Goal: Contribute content: Contribute content

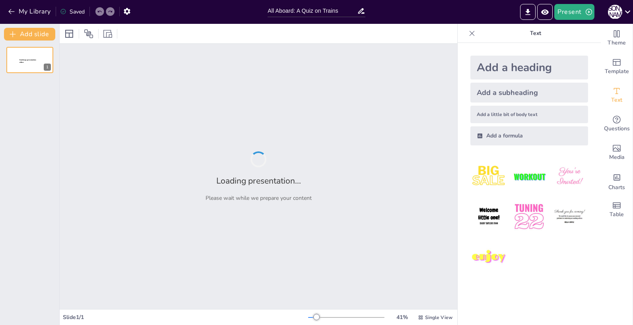
type input "All Aboard: A Quiz on Trains"
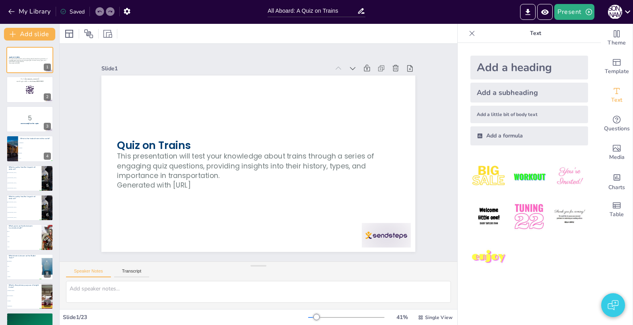
checkbox input "true"
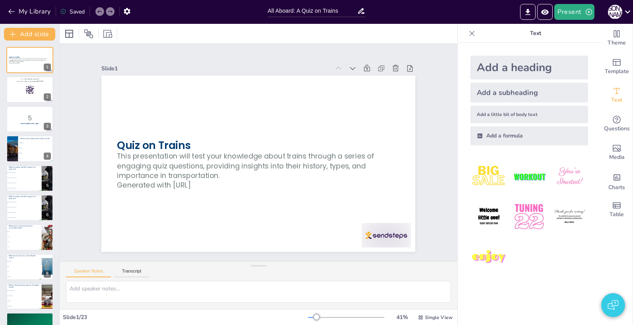
checkbox input "true"
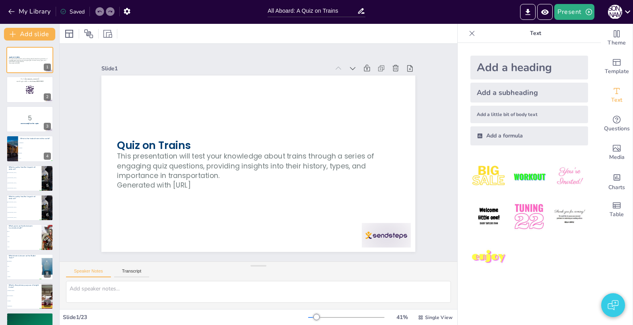
checkbox input "true"
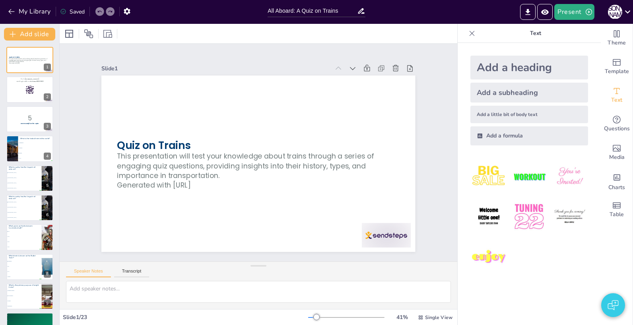
checkbox input "true"
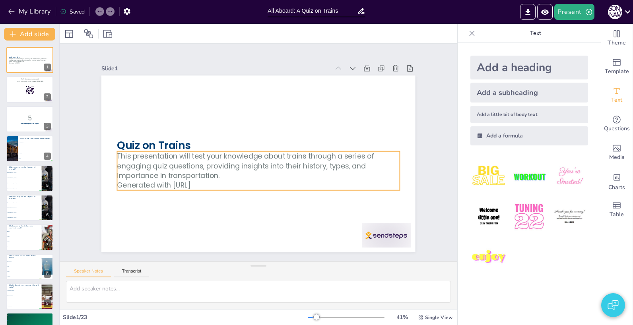
checkbox input "true"
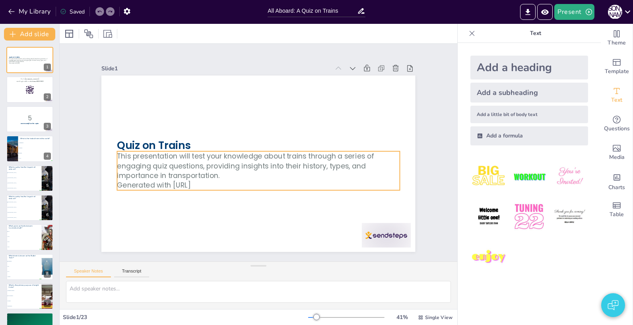
checkbox input "true"
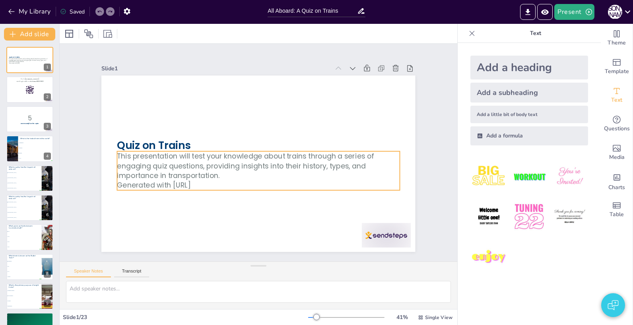
checkbox input "true"
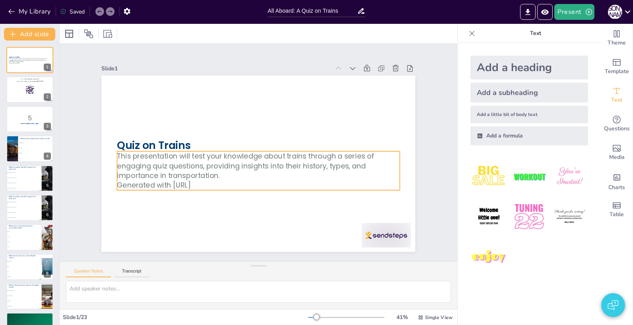
checkbox input "true"
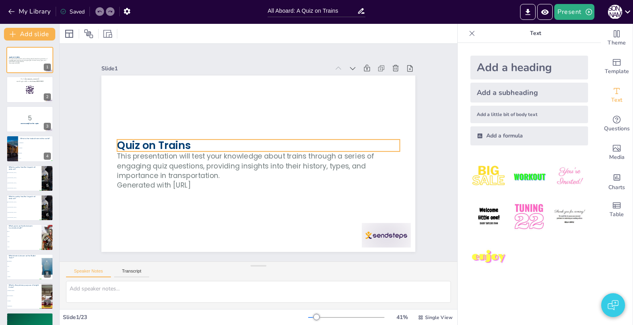
checkbox input "true"
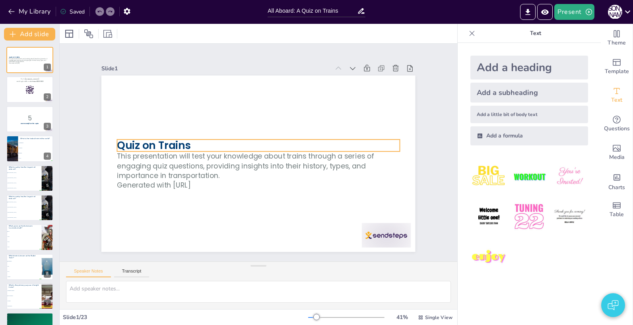
checkbox input "true"
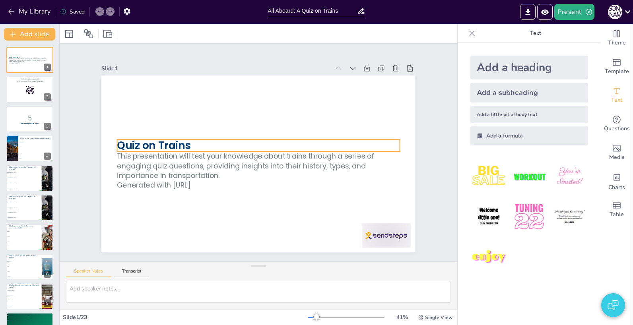
checkbox input "true"
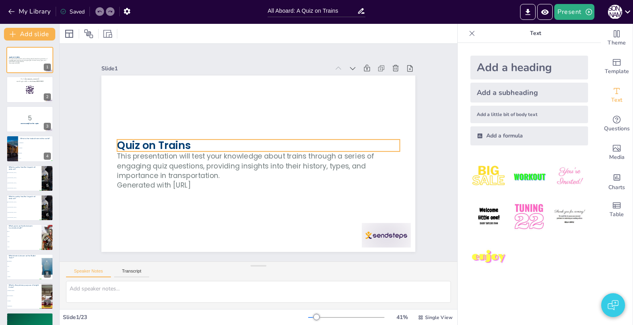
checkbox input "true"
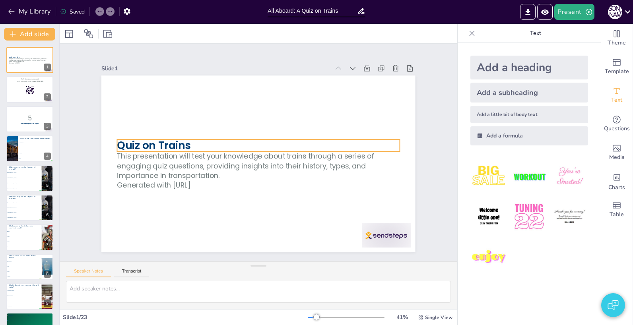
checkbox input "true"
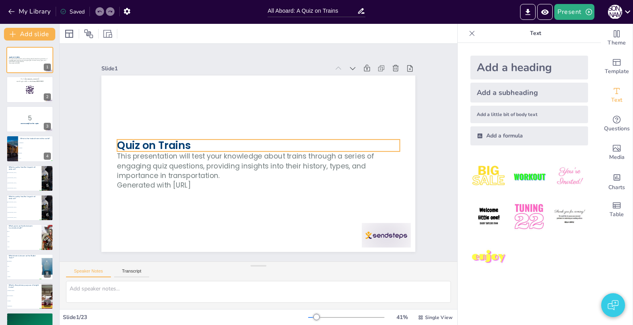
checkbox input "true"
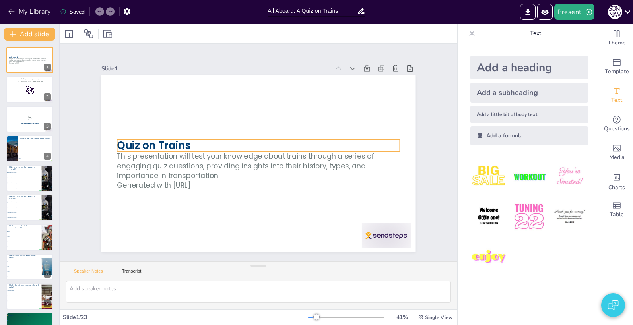
checkbox input "true"
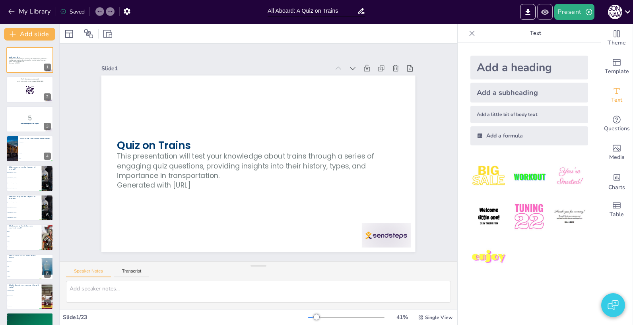
click at [546, 11] on icon "Preview Presentation" at bounding box center [544, 12] width 8 height 8
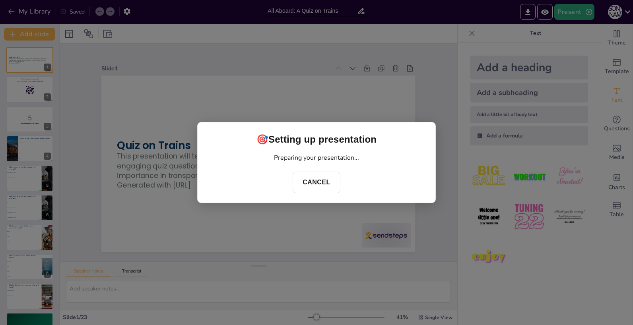
checkbox input "true"
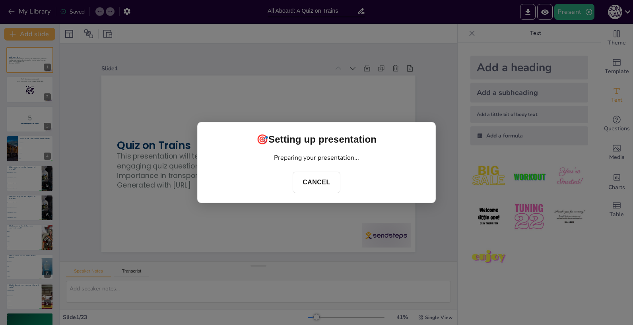
checkbox input "true"
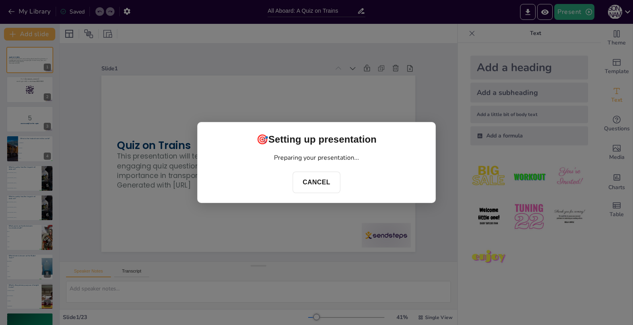
checkbox input "true"
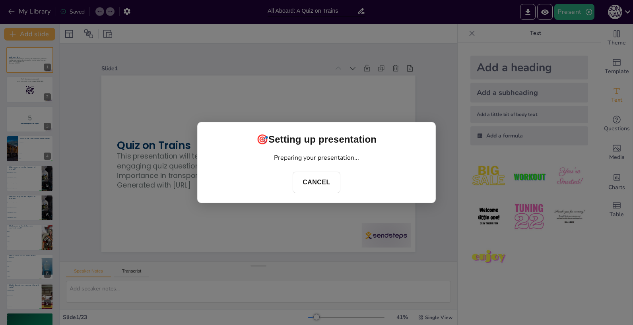
checkbox input "true"
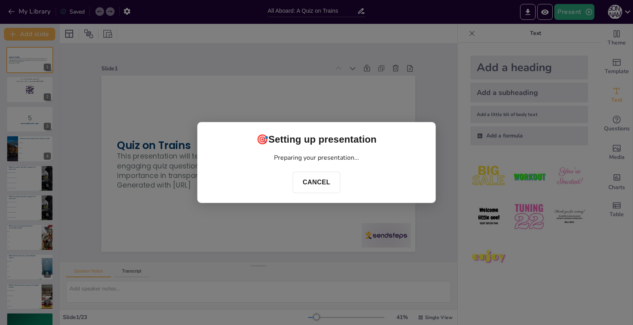
checkbox input "true"
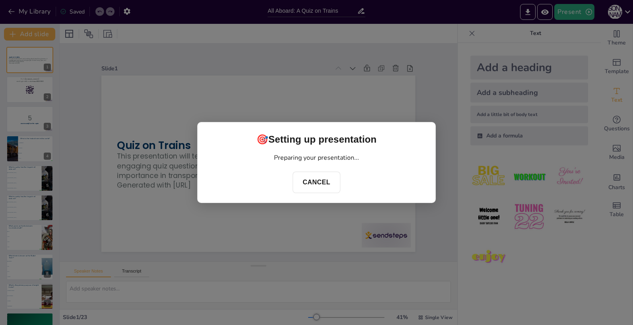
checkbox input "true"
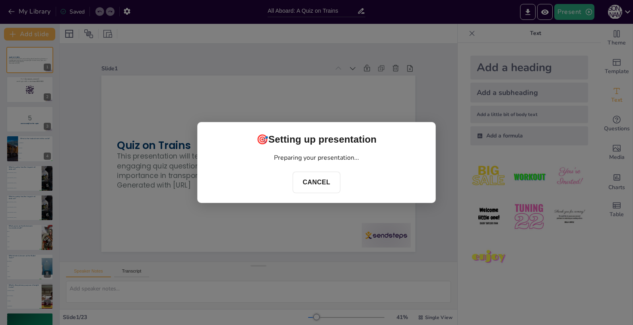
checkbox input "true"
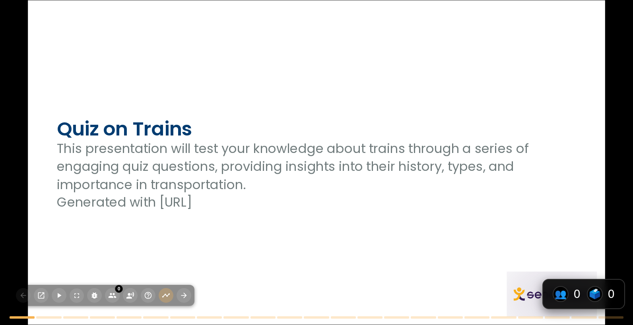
checkbox input "true"
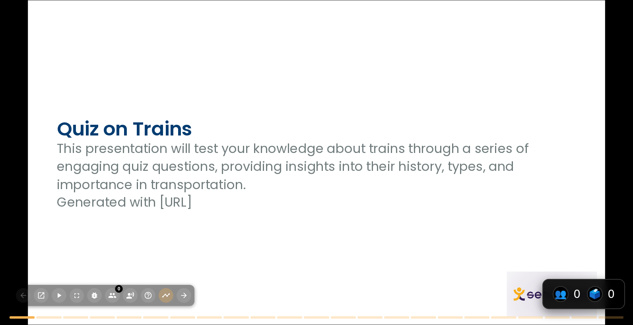
checkbox input "true"
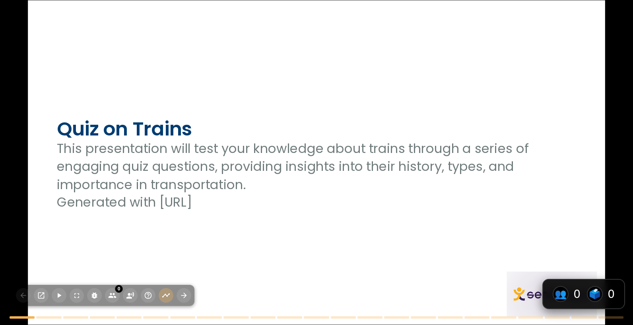
checkbox input "true"
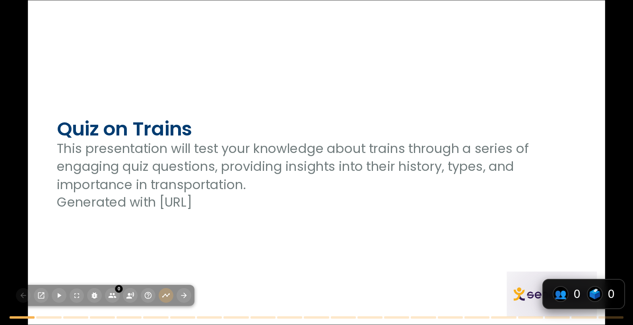
checkbox input "true"
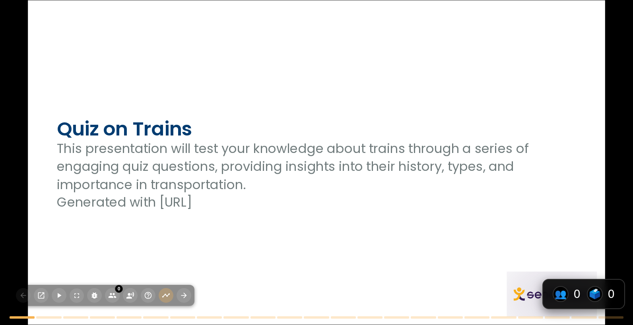
checkbox input "true"
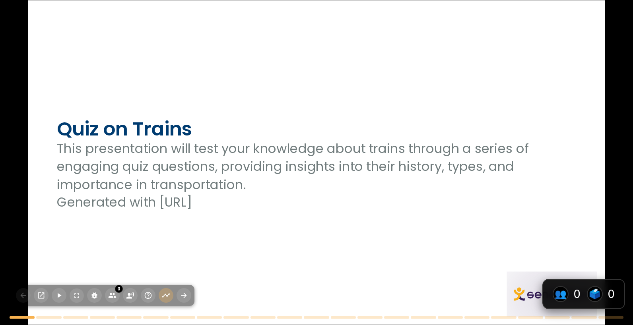
checkbox input "true"
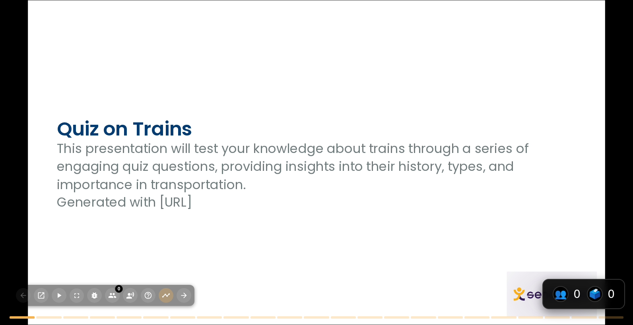
checkbox input "true"
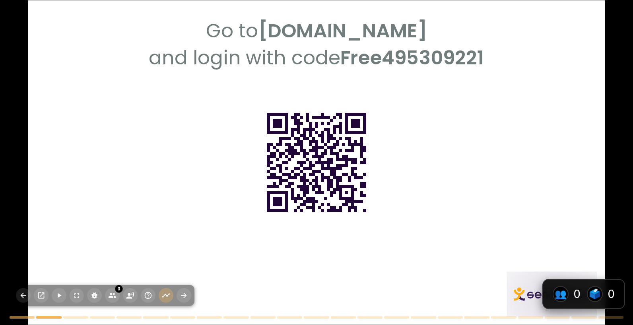
checkbox input "true"
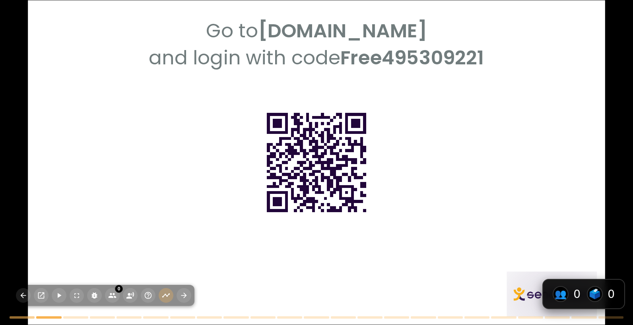
checkbox input "true"
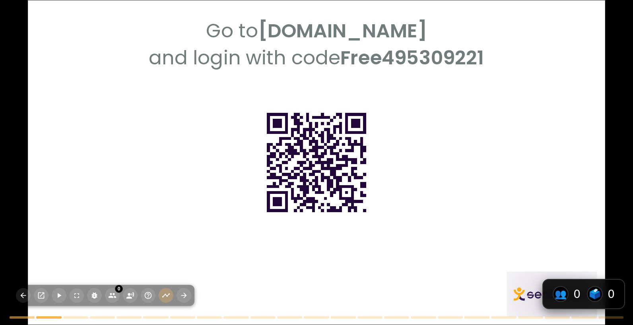
checkbox input "true"
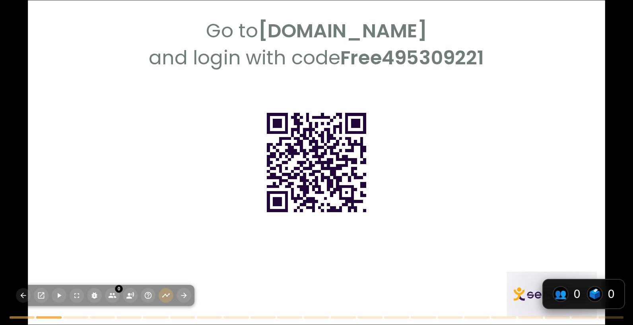
checkbox input "true"
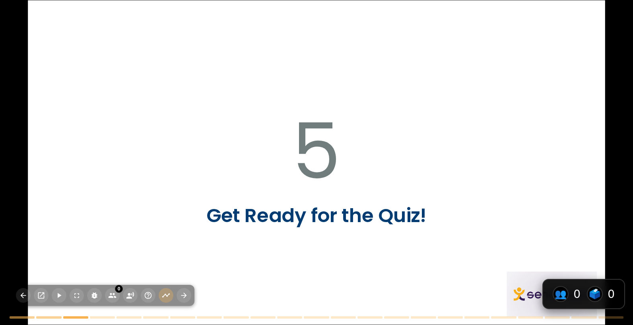
checkbox input "true"
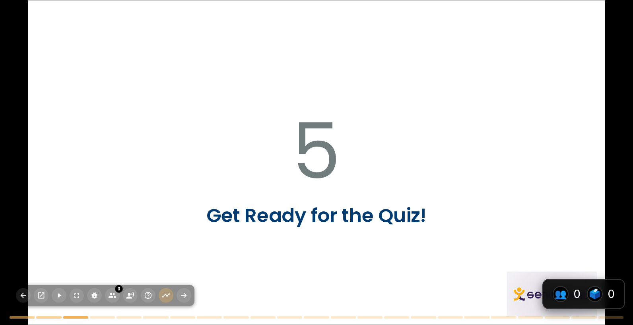
checkbox input "true"
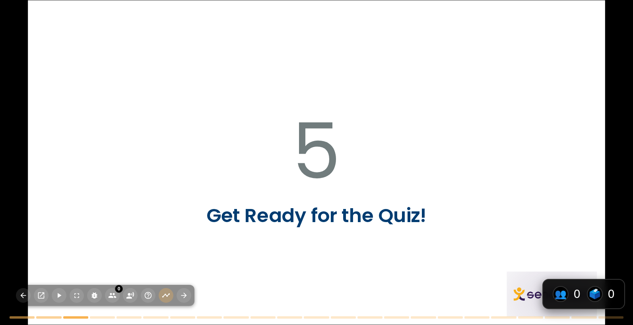
checkbox input "true"
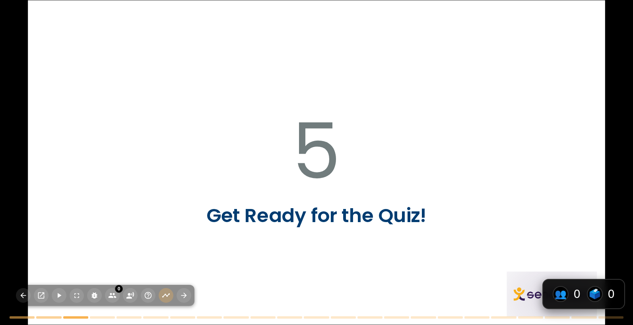
checkbox input "true"
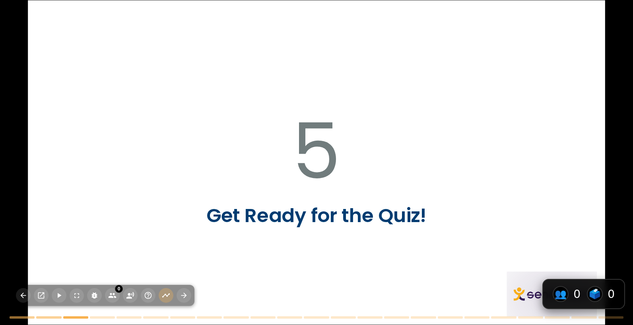
checkbox input "true"
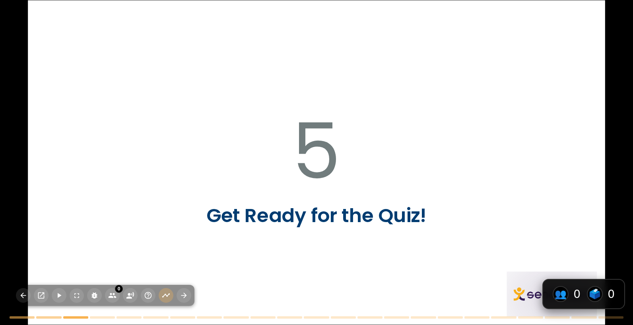
checkbox input "true"
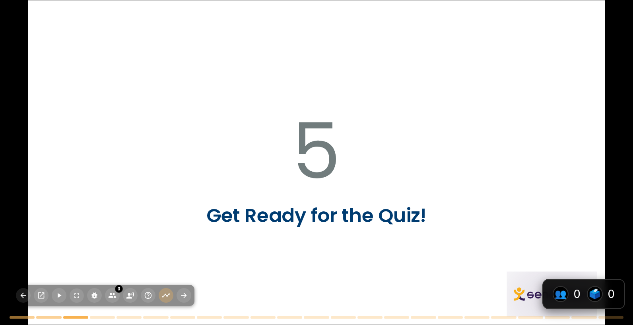
checkbox input "true"
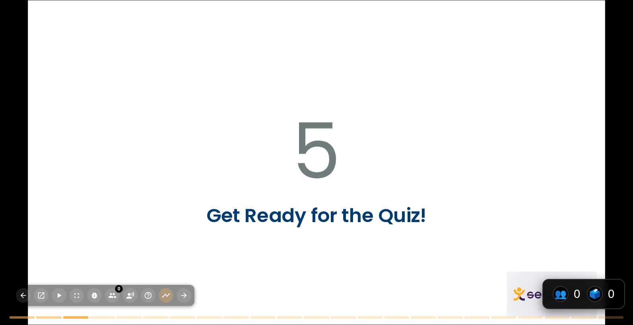
checkbox input "true"
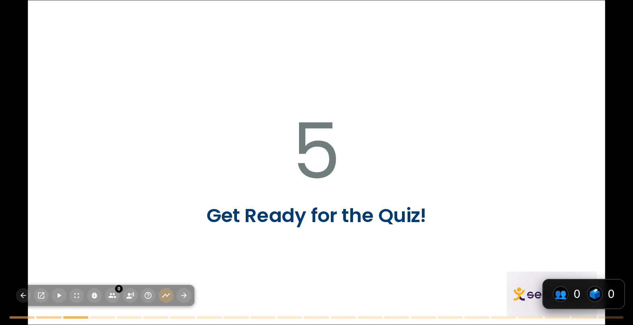
checkbox input "true"
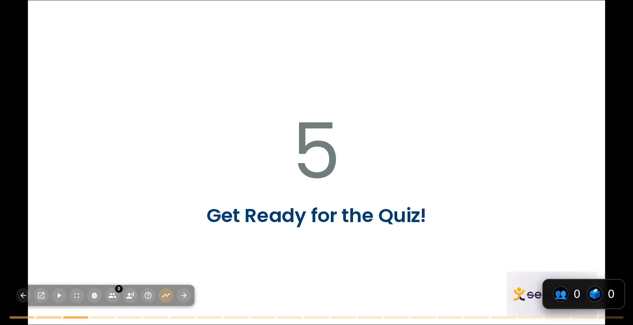
checkbox input "true"
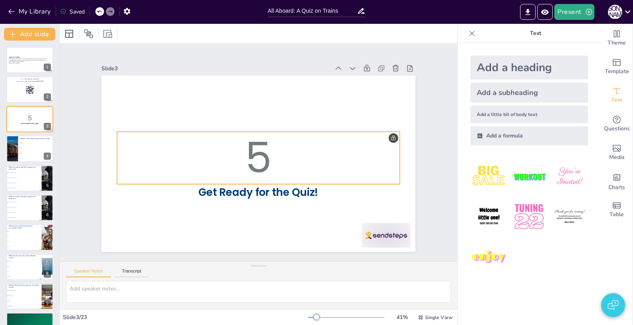
checkbox input "true"
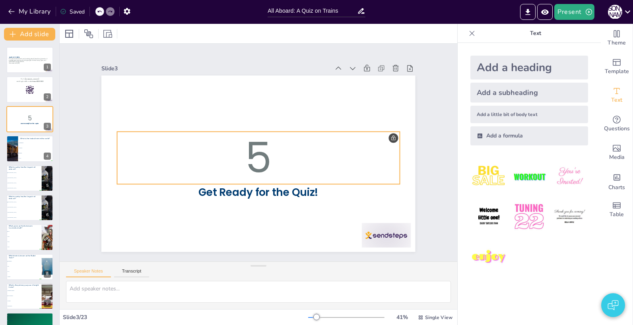
checkbox input "true"
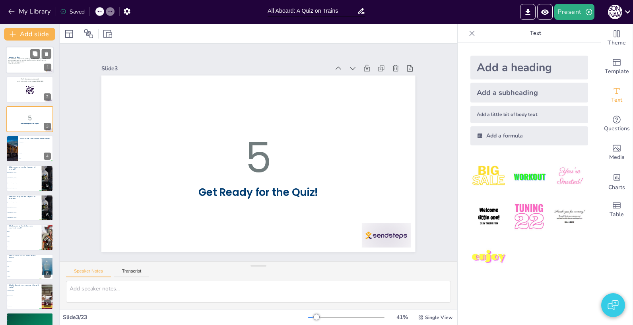
click at [17, 58] on p "This presentation will test your knowledge about trains through a series of eng…" at bounding box center [29, 60] width 43 height 4
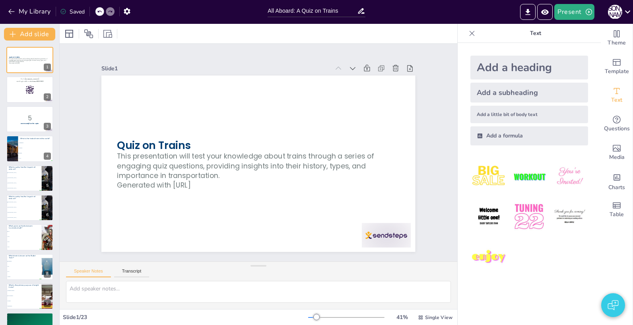
click at [469, 11] on div "Present J B" at bounding box center [500, 12] width 263 height 16
click at [617, 124] on span "Questions" at bounding box center [617, 128] width 26 height 9
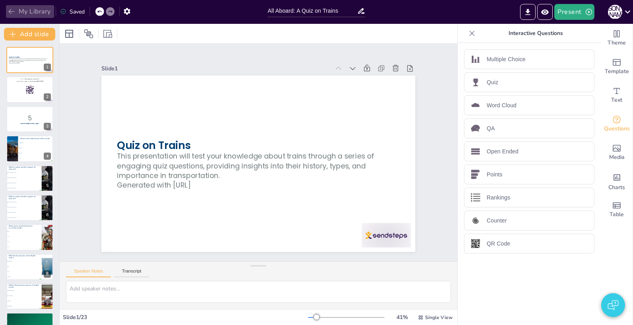
click at [35, 8] on button "My Library" at bounding box center [30, 11] width 48 height 13
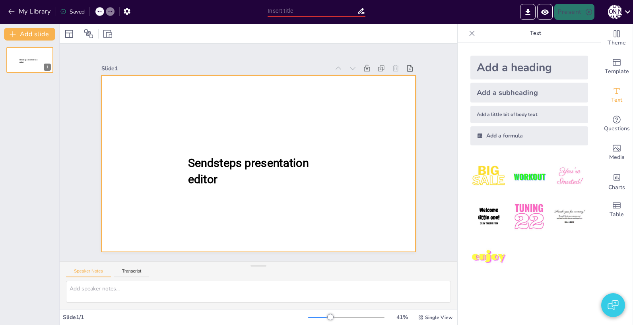
type input "All Aboard: A Quiz on Trains"
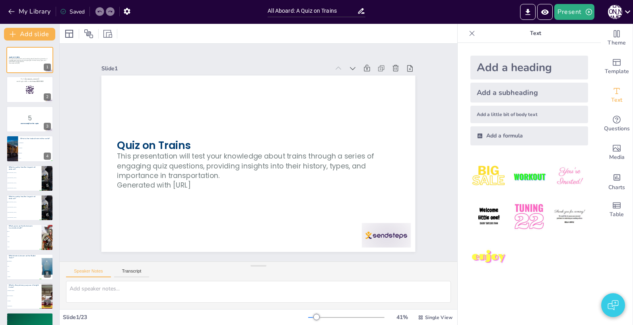
checkbox input "true"
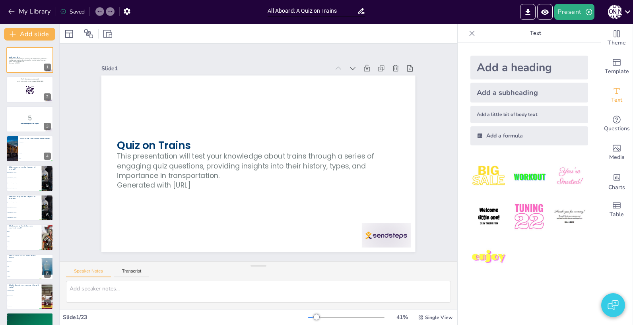
checkbox input "true"
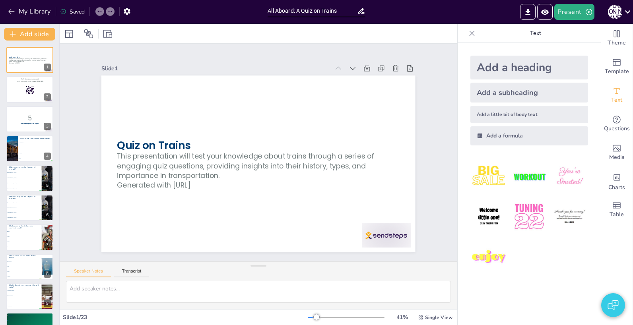
checkbox input "true"
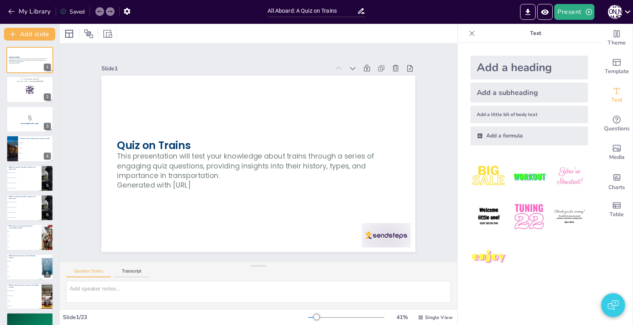
checkbox input "true"
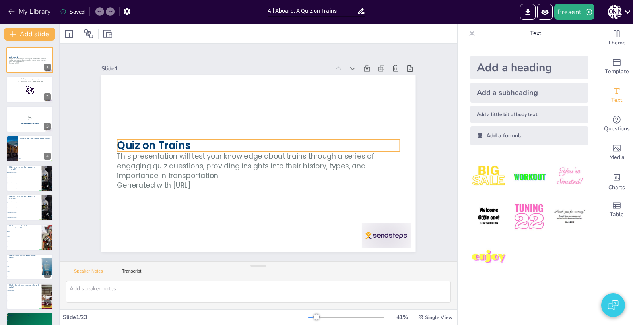
checkbox input "true"
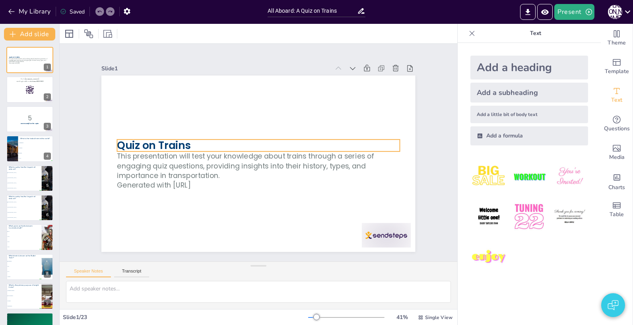
checkbox input "true"
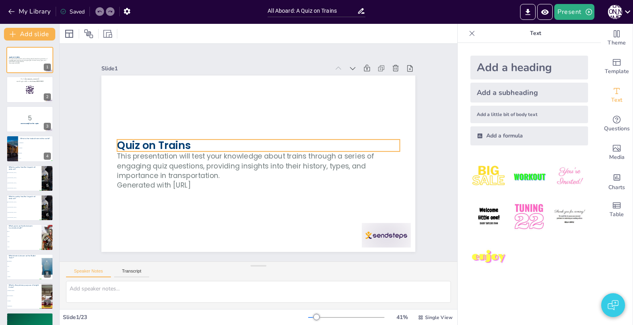
checkbox input "true"
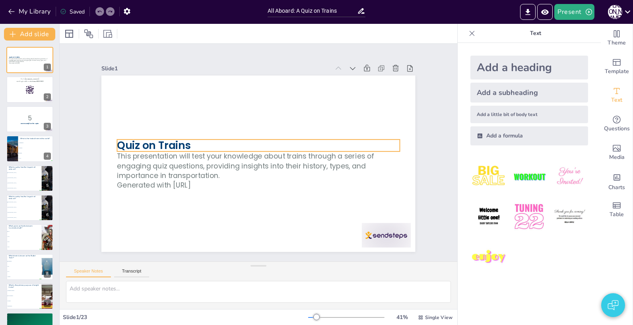
checkbox input "true"
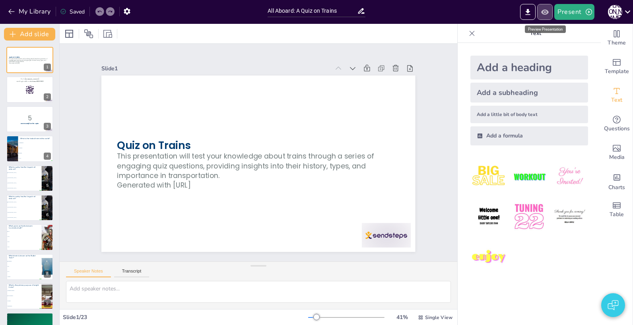
click at [547, 15] on icon "Preview Presentation" at bounding box center [544, 12] width 8 height 8
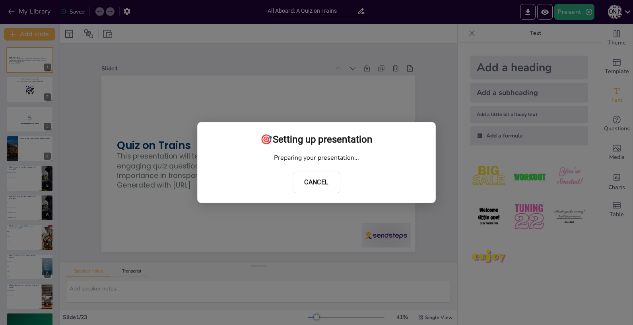
checkbox input "true"
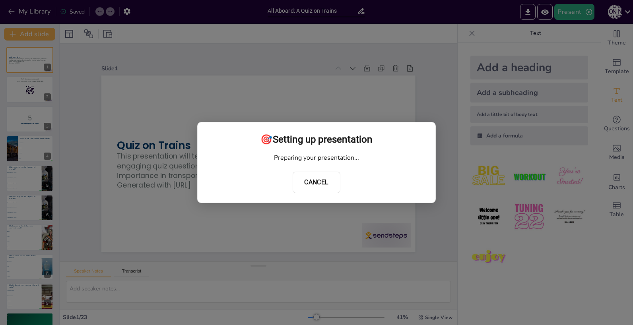
checkbox input "true"
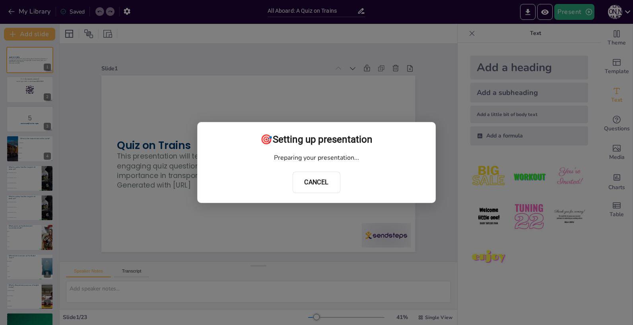
checkbox input "true"
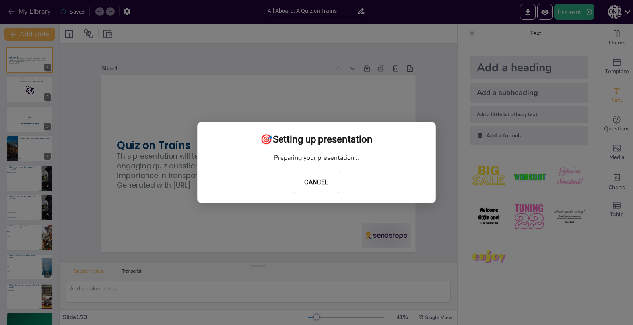
checkbox input "true"
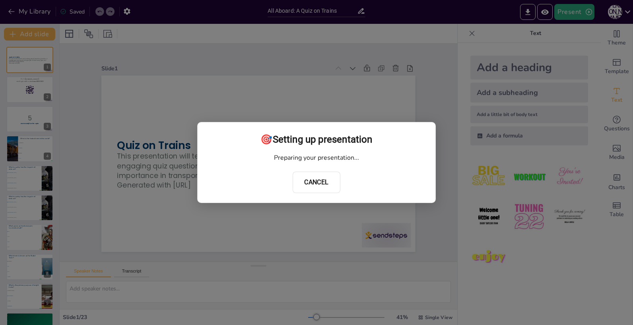
checkbox input "true"
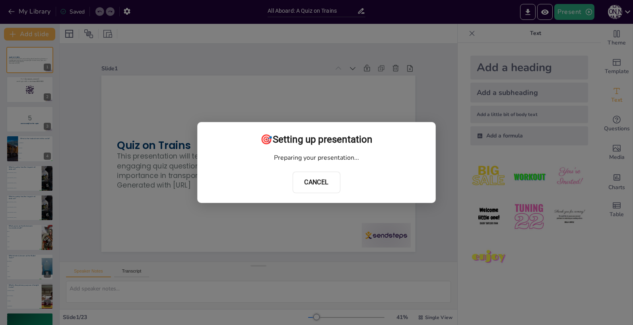
checkbox input "true"
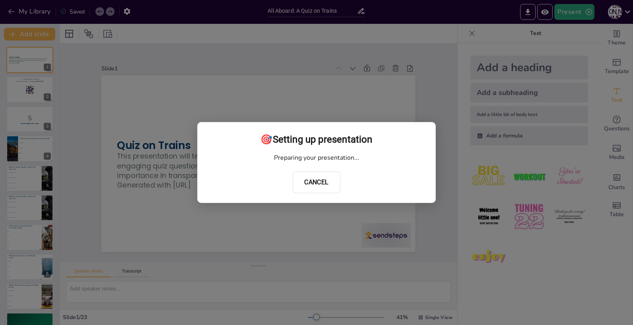
checkbox input "true"
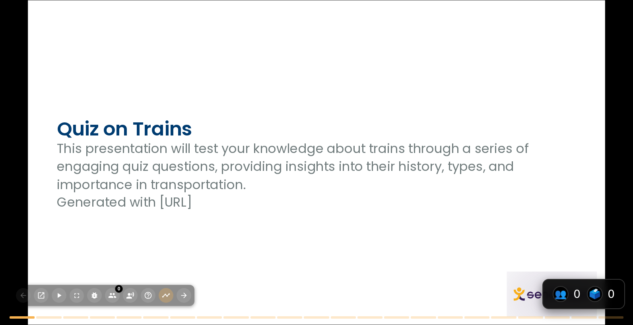
checkbox input "true"
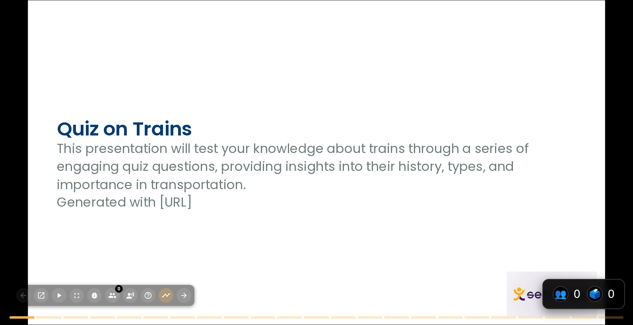
checkbox input "true"
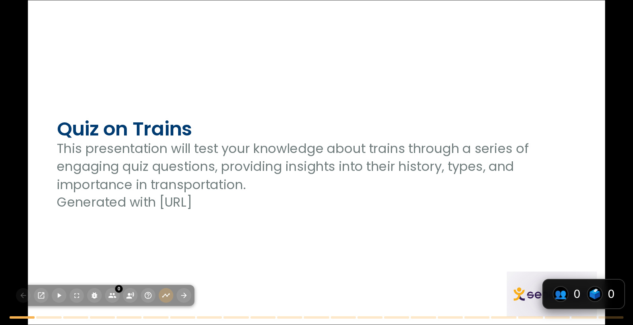
checkbox input "true"
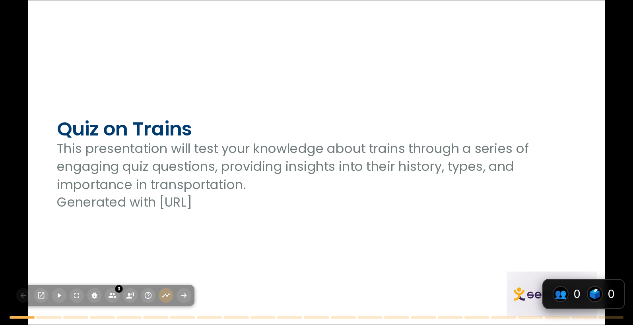
checkbox input "true"
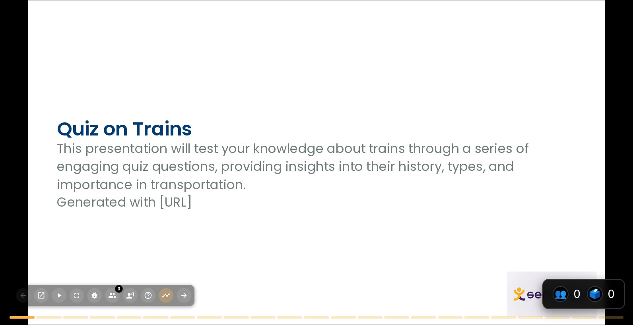
checkbox input "true"
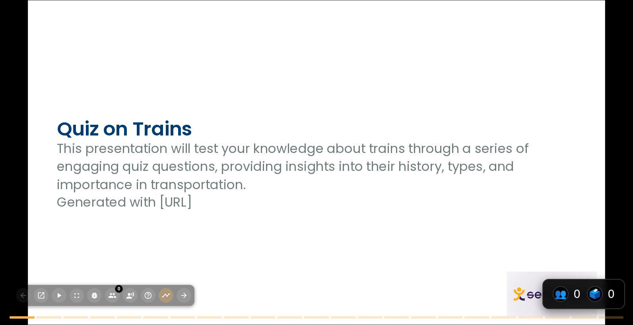
checkbox input "true"
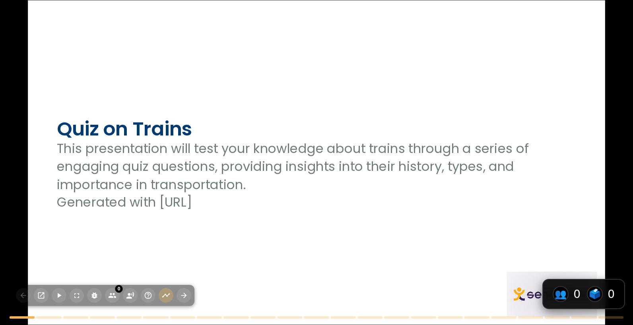
checkbox input "true"
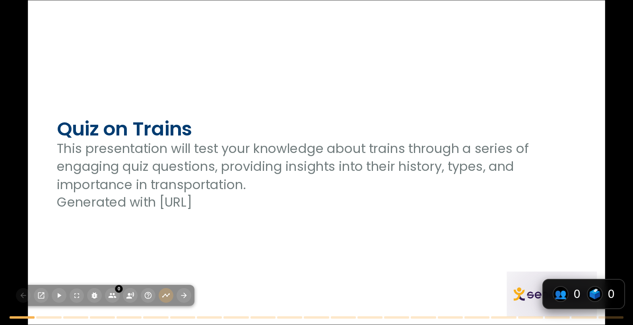
checkbox input "true"
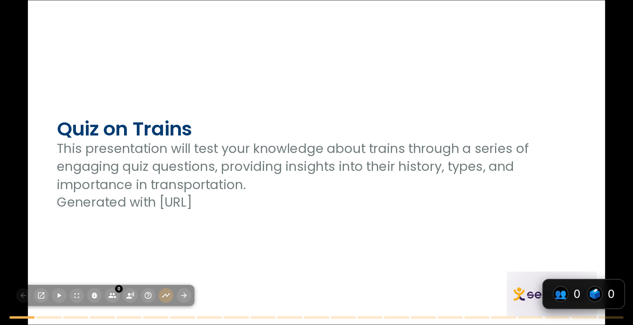
checkbox input "true"
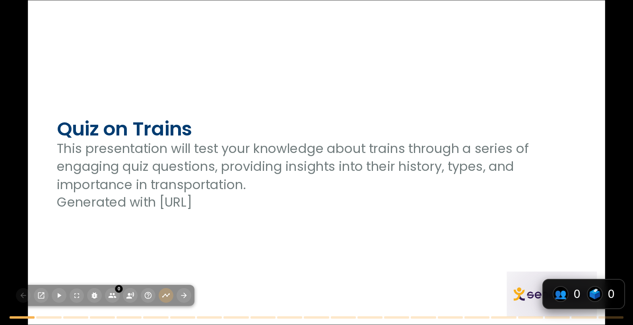
checkbox input "true"
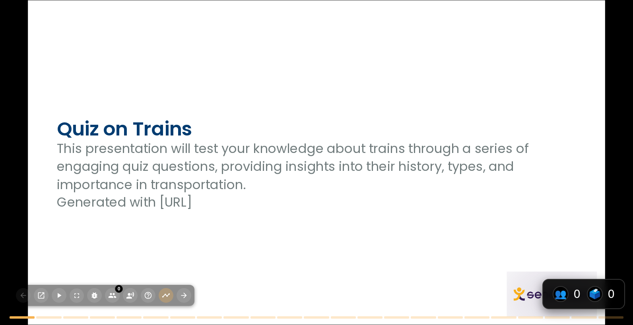
checkbox input "true"
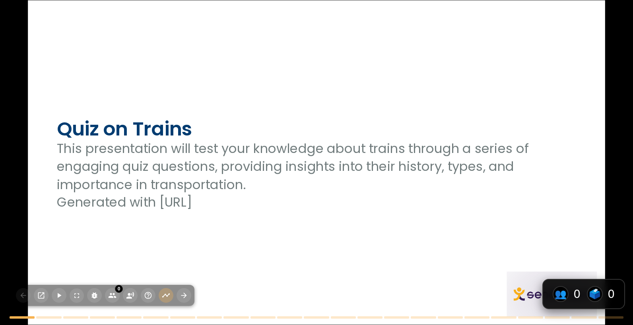
checkbox input "true"
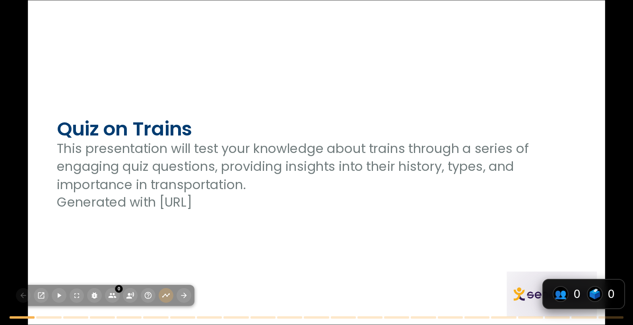
checkbox input "true"
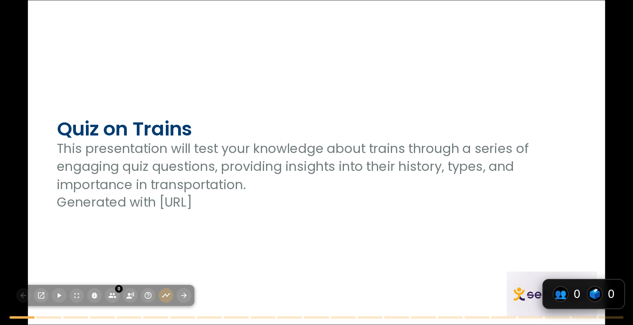
checkbox input "true"
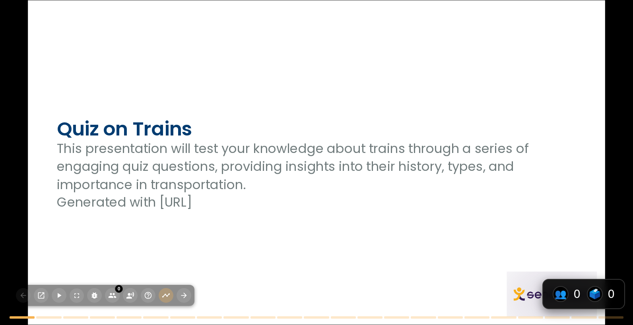
checkbox input "true"
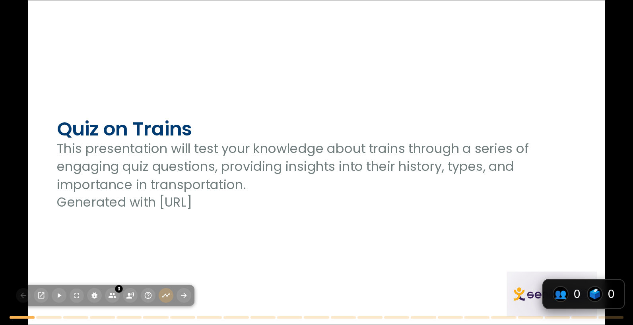
checkbox input "true"
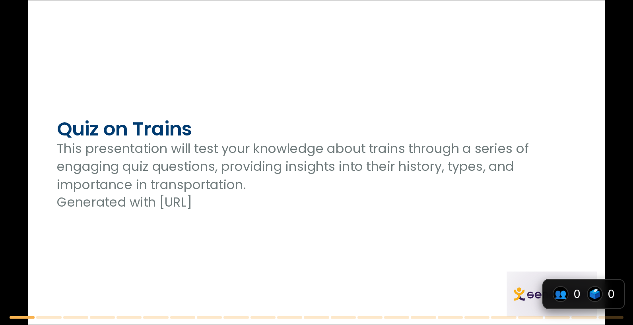
checkbox input "true"
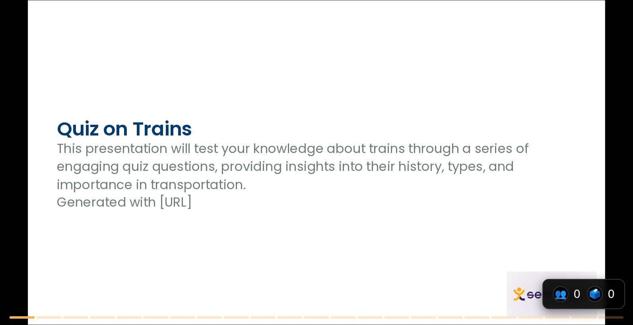
checkbox input "true"
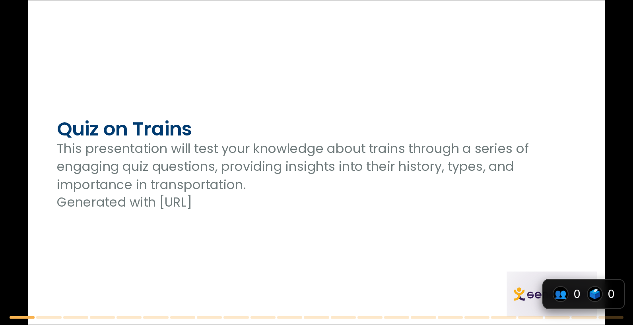
checkbox input "true"
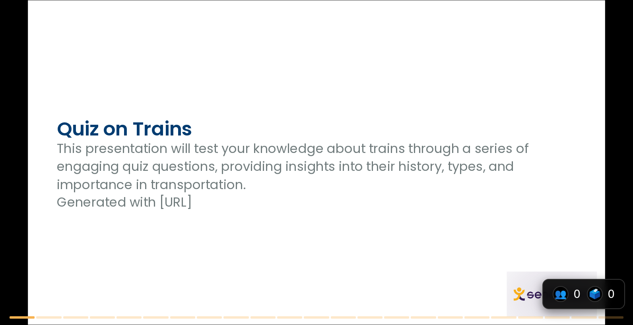
checkbox input "true"
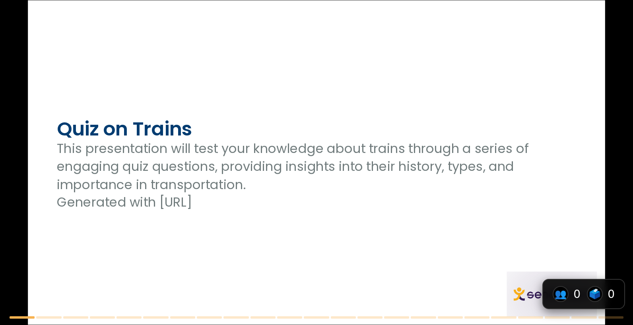
checkbox input "true"
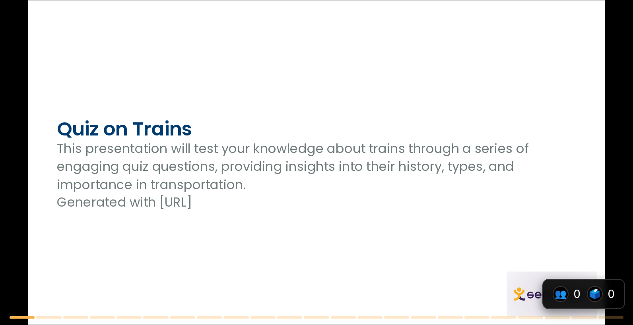
checkbox input "true"
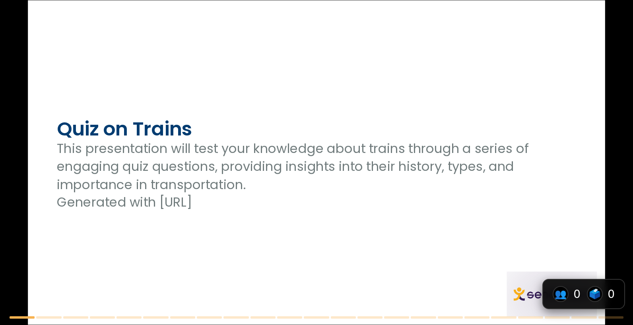
checkbox input "true"
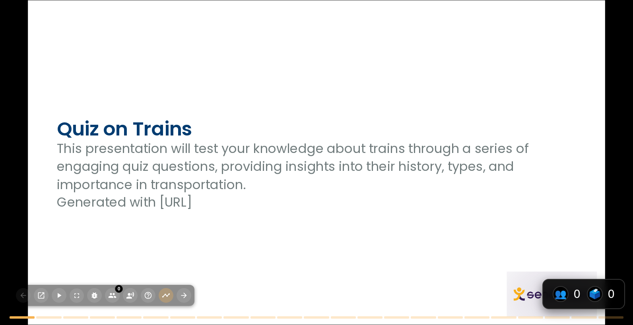
checkbox input "true"
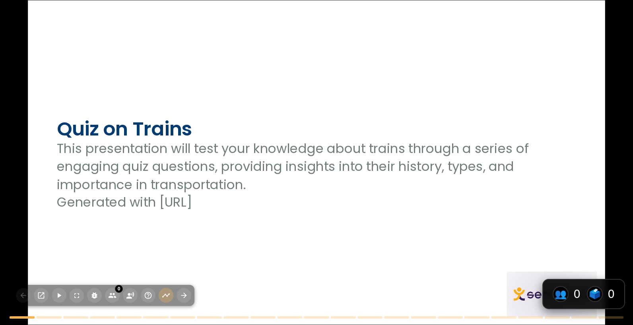
checkbox input "true"
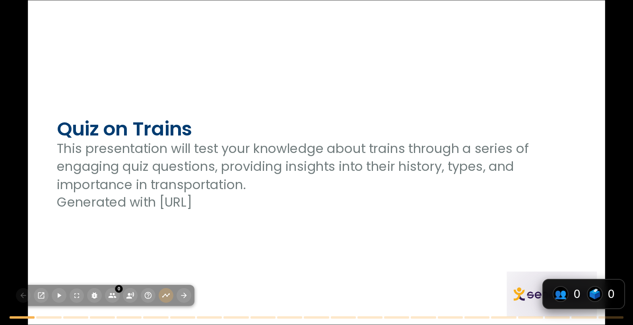
checkbox input "true"
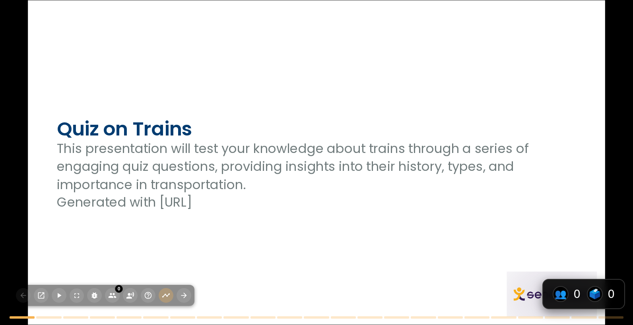
checkbox input "true"
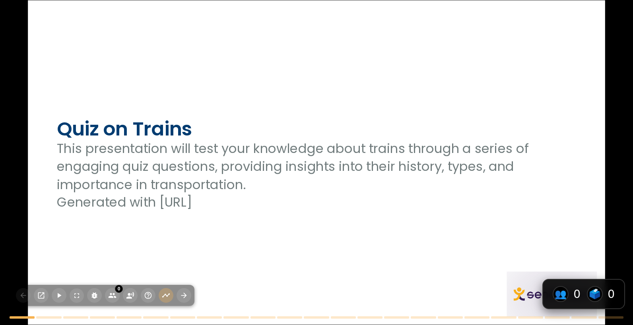
checkbox input "true"
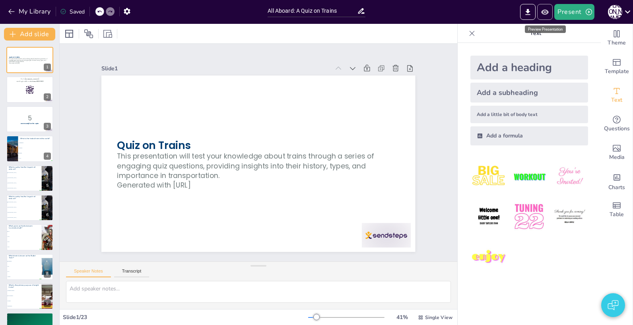
click at [543, 9] on icon "Preview Presentation" at bounding box center [544, 12] width 8 height 8
click at [570, 15] on button "Present" at bounding box center [574, 12] width 40 height 16
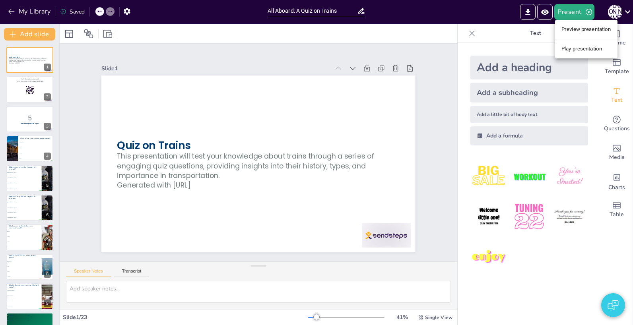
click at [459, 73] on div at bounding box center [316, 162] width 633 height 325
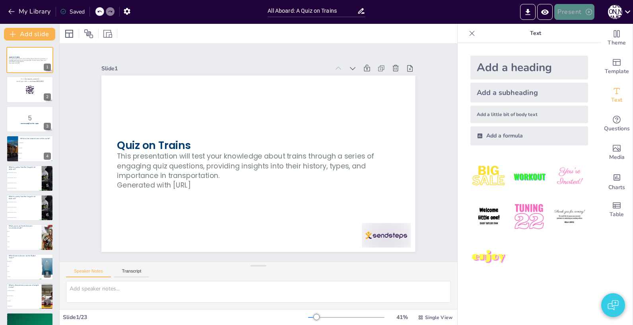
click at [580, 4] on button "Present" at bounding box center [574, 12] width 40 height 16
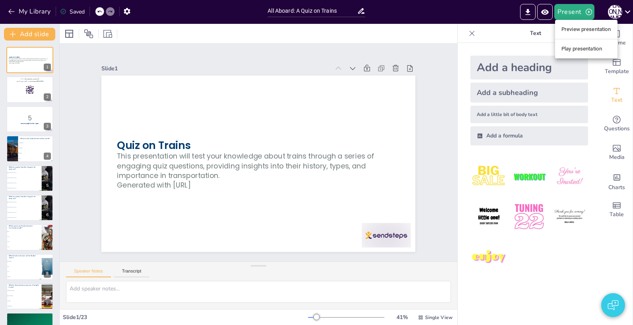
click at [448, 61] on div at bounding box center [316, 162] width 633 height 325
drag, startPoint x: 475, startPoint y: 20, endPoint x: 492, endPoint y: 11, distance: 19.5
click at [475, 20] on div "Present J B" at bounding box center [500, 12] width 263 height 24
click at [465, 14] on div "Present J B" at bounding box center [500, 12] width 263 height 16
